Goal: Transaction & Acquisition: Register for event/course

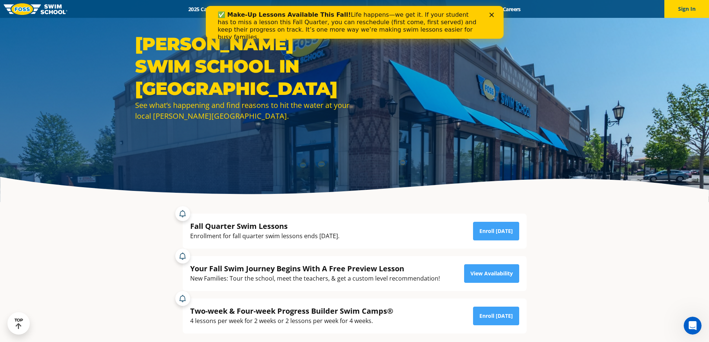
scroll to position [74, 0]
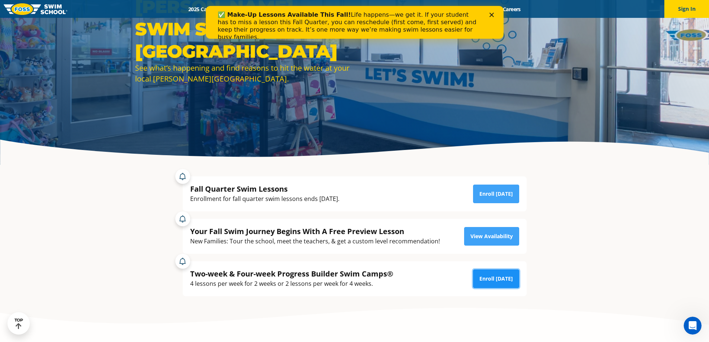
click at [501, 280] on link "Enroll [DATE]" at bounding box center [496, 278] width 46 height 19
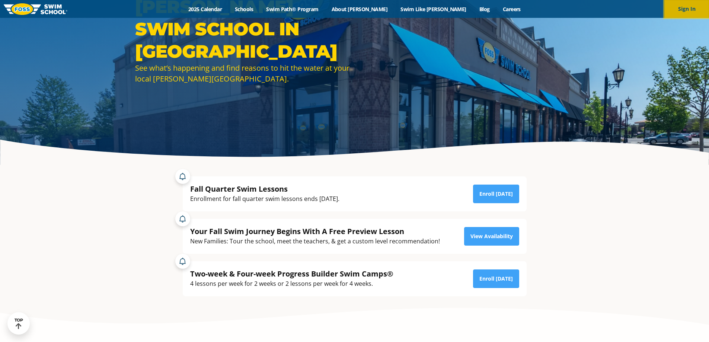
click at [682, 9] on button "Sign In" at bounding box center [686, 9] width 45 height 18
